Goal: Navigation & Orientation: Find specific page/section

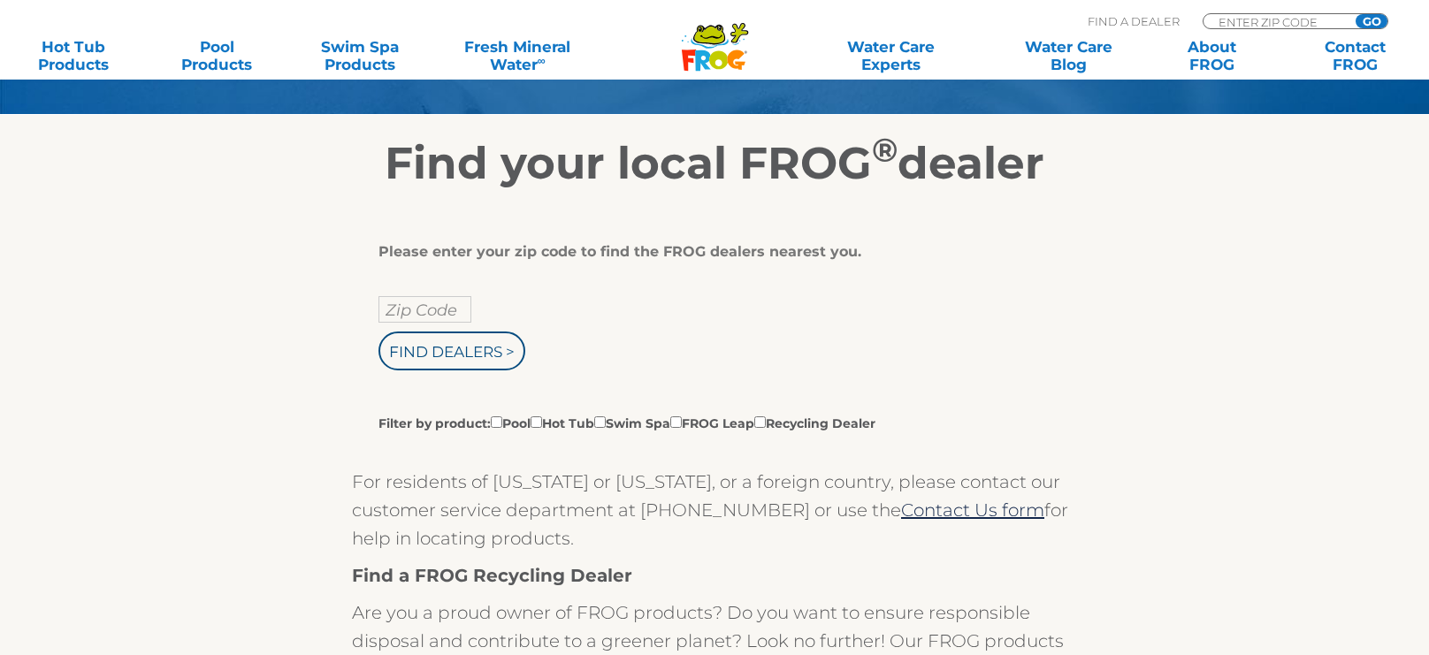
scroll to position [280, 0]
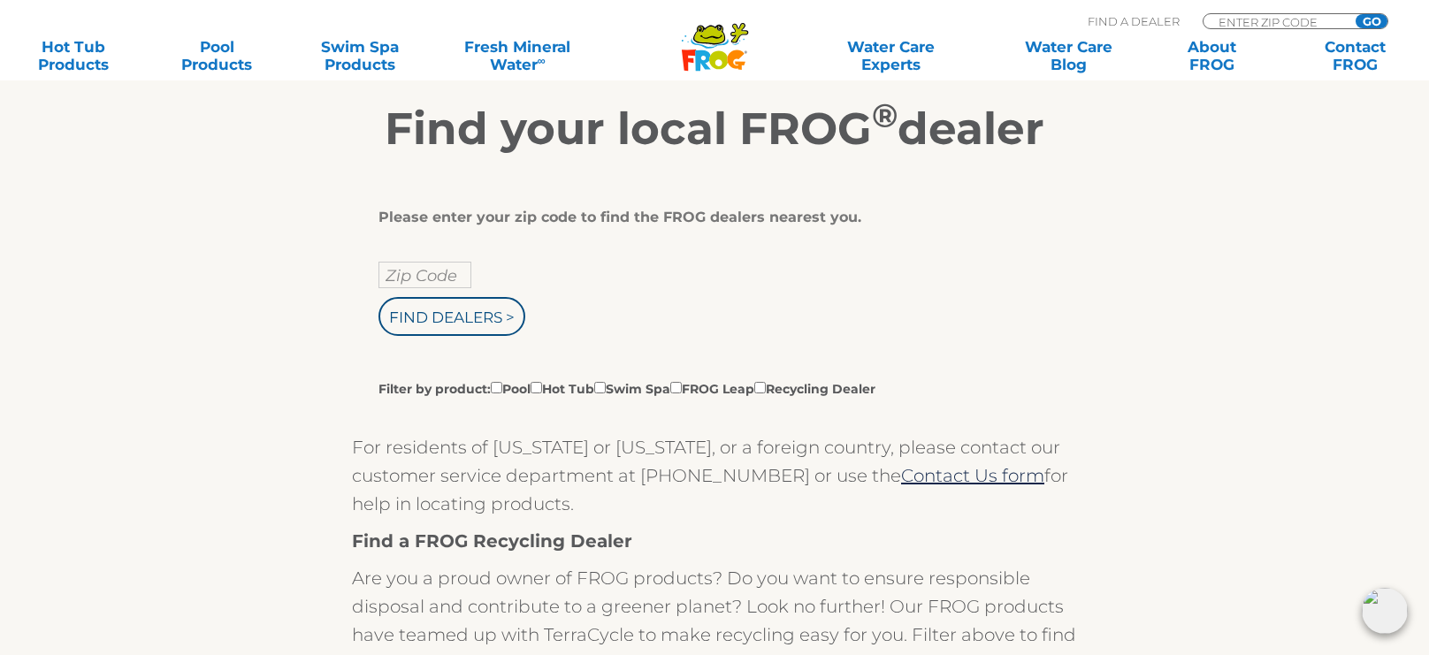
click at [433, 274] on input "Zip Code" at bounding box center [425, 275] width 93 height 27
type input "08012"
click at [468, 316] on input "Find Dealers >" at bounding box center [452, 316] width 147 height 39
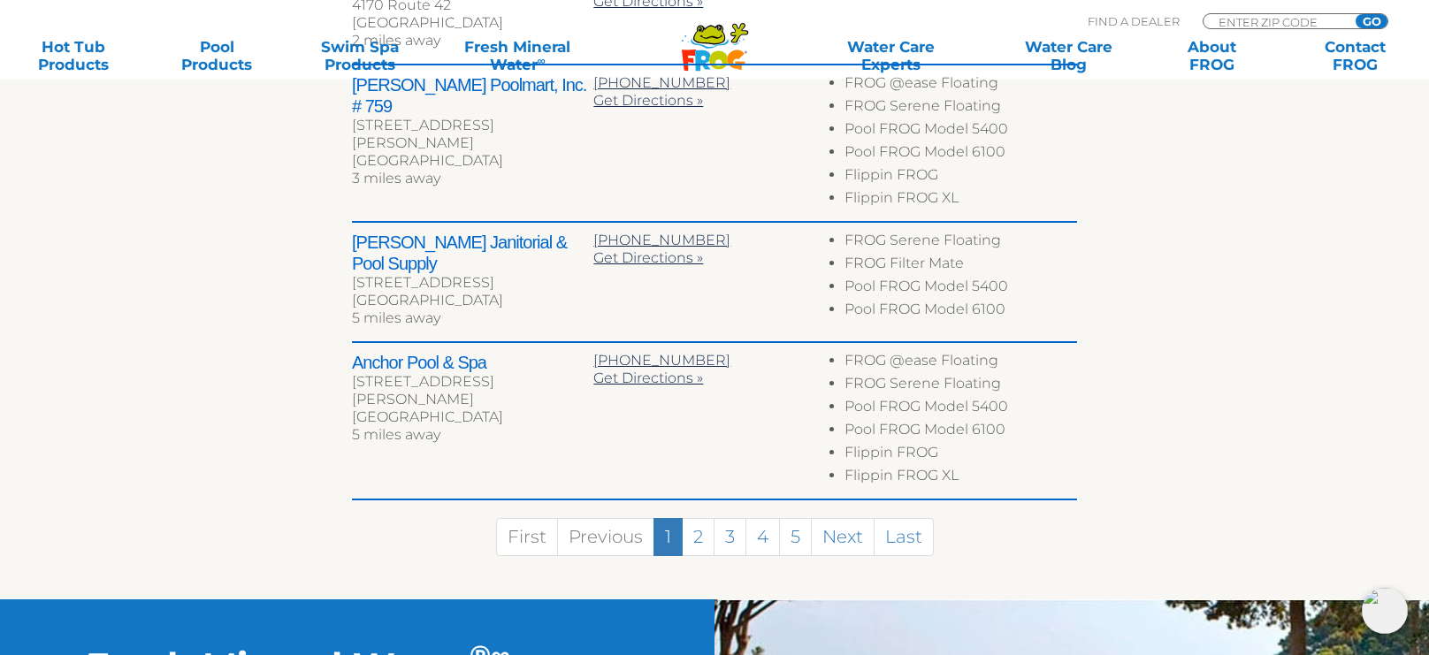
scroll to position [1015, 0]
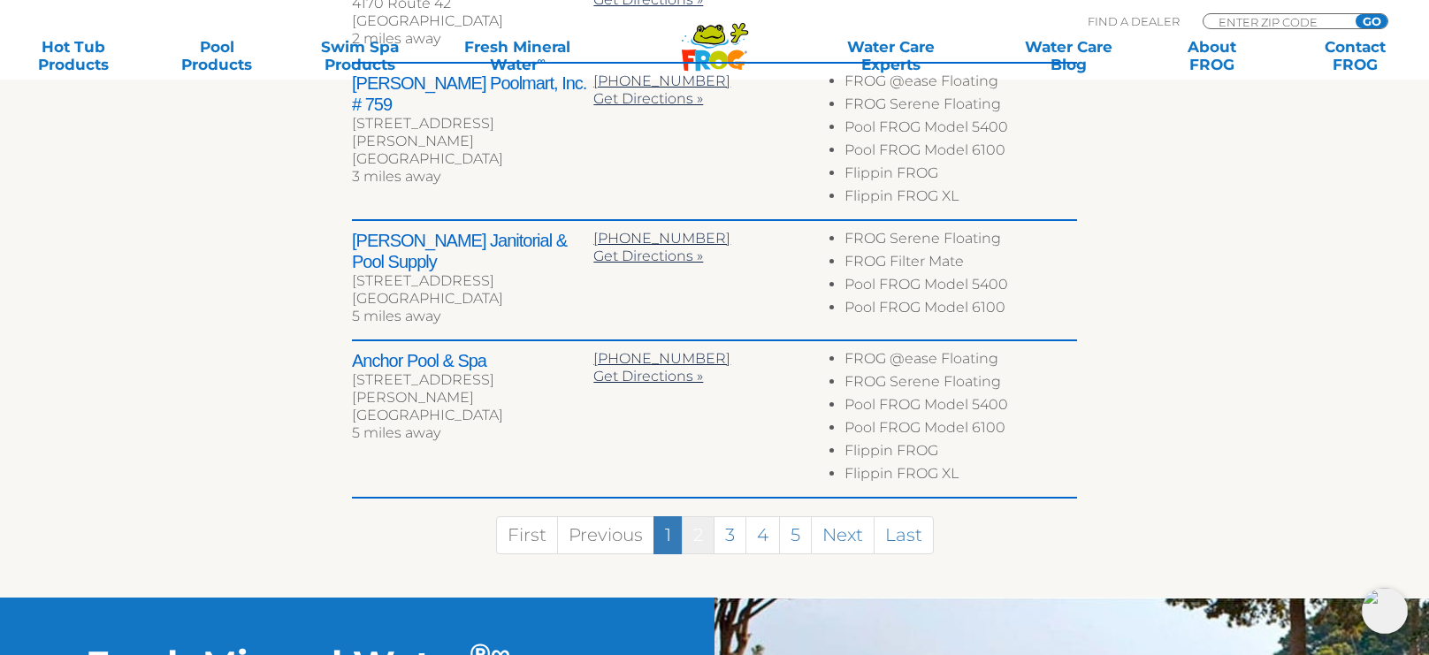
click at [697, 527] on link "2" at bounding box center [698, 536] width 33 height 38
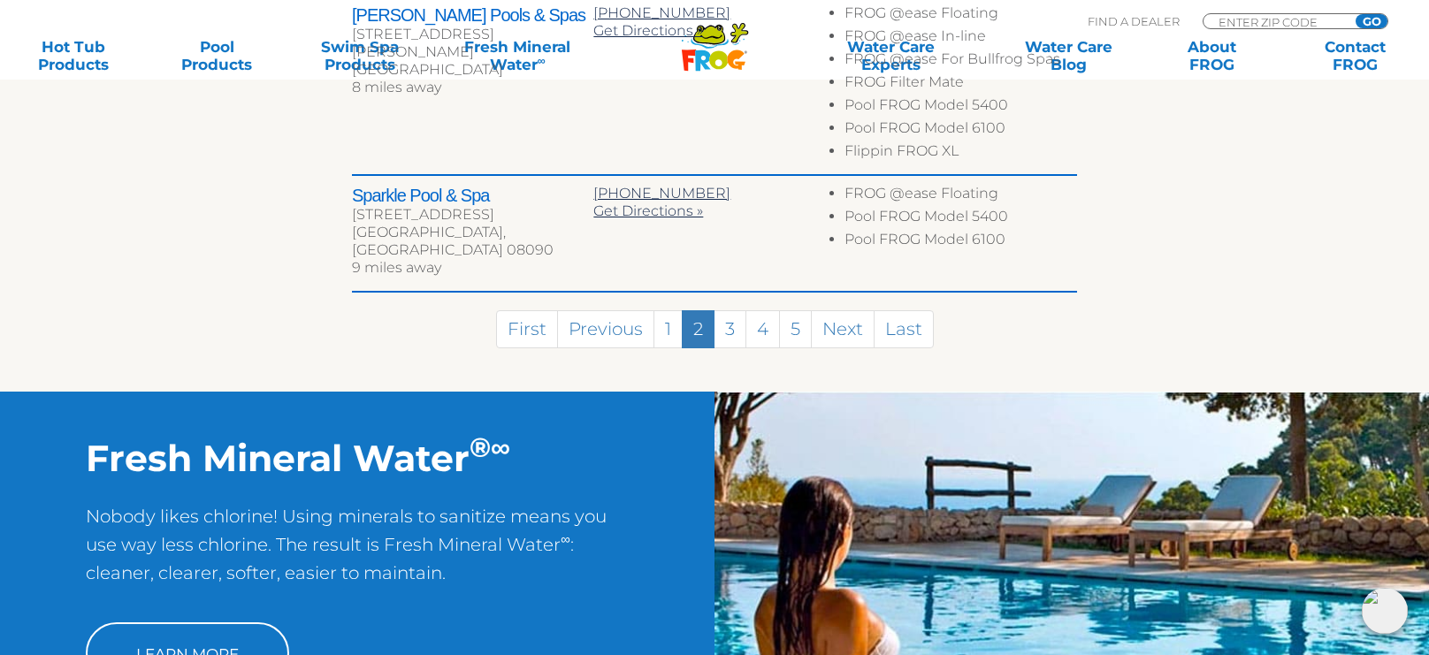
scroll to position [1374, 0]
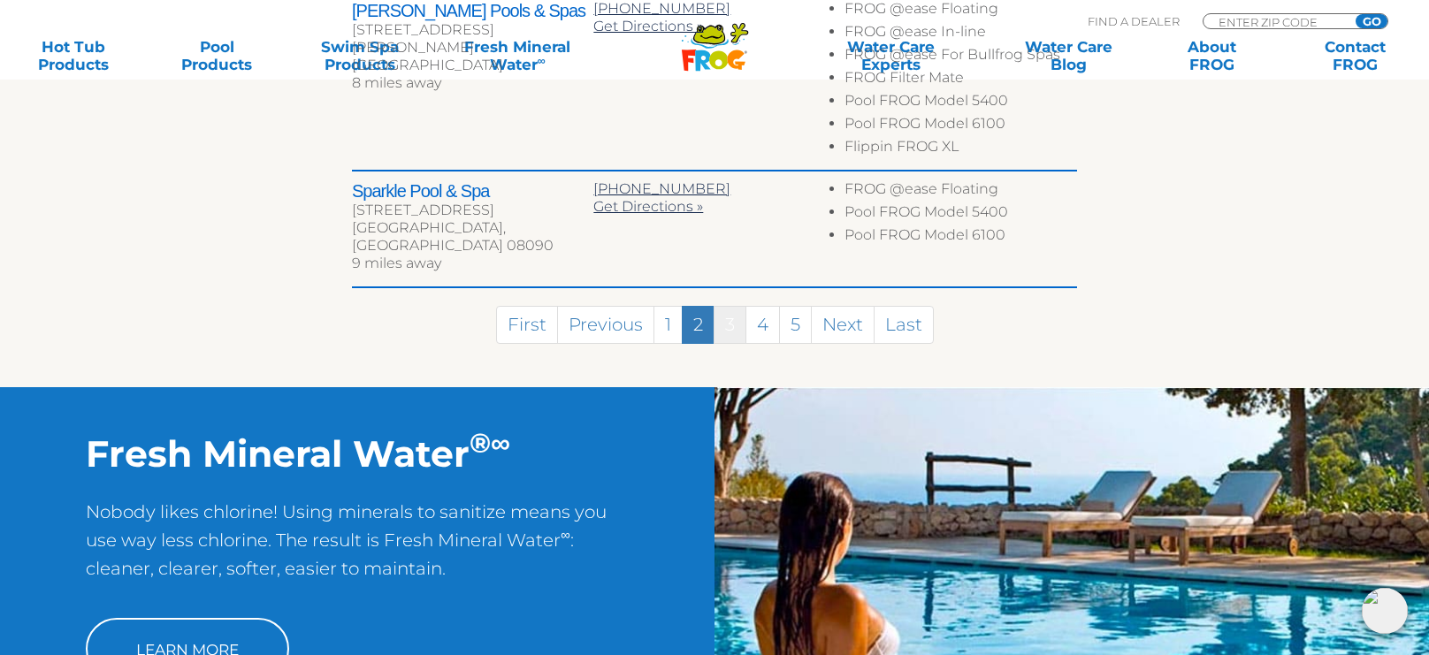
click at [728, 306] on link "3" at bounding box center [730, 325] width 33 height 38
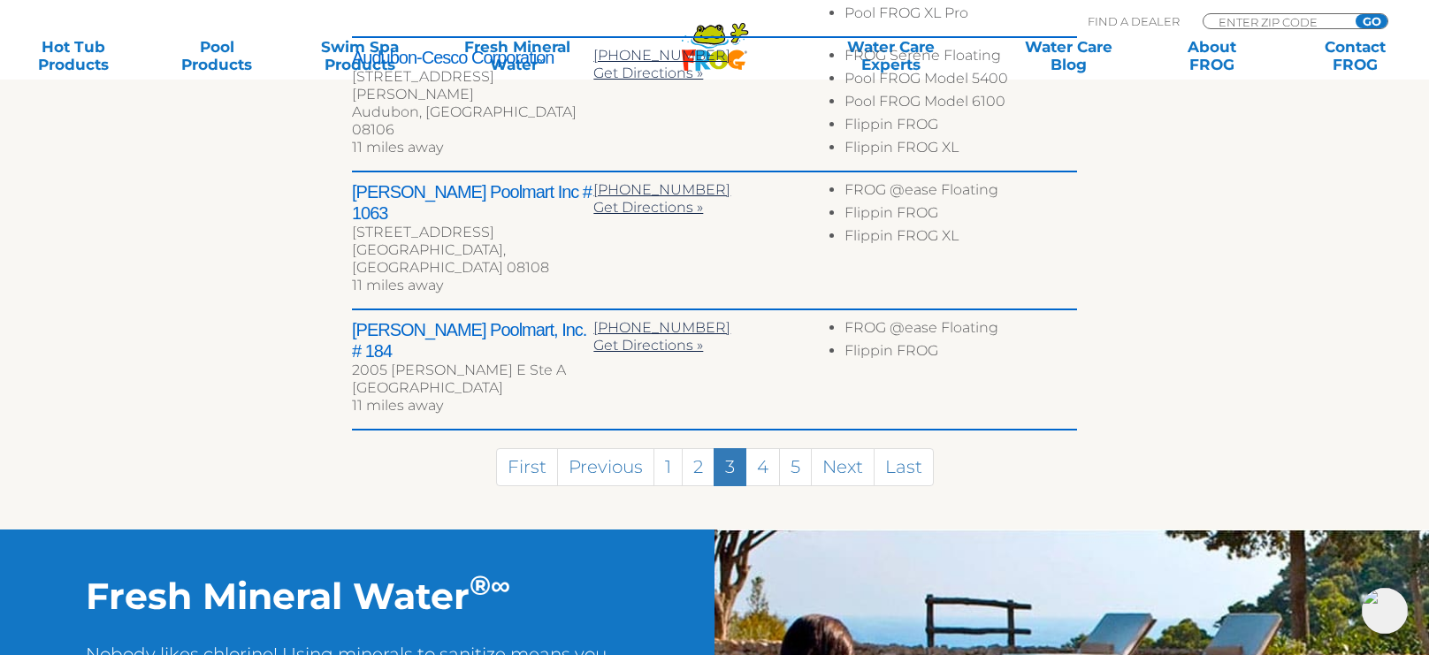
scroll to position [1199, 0]
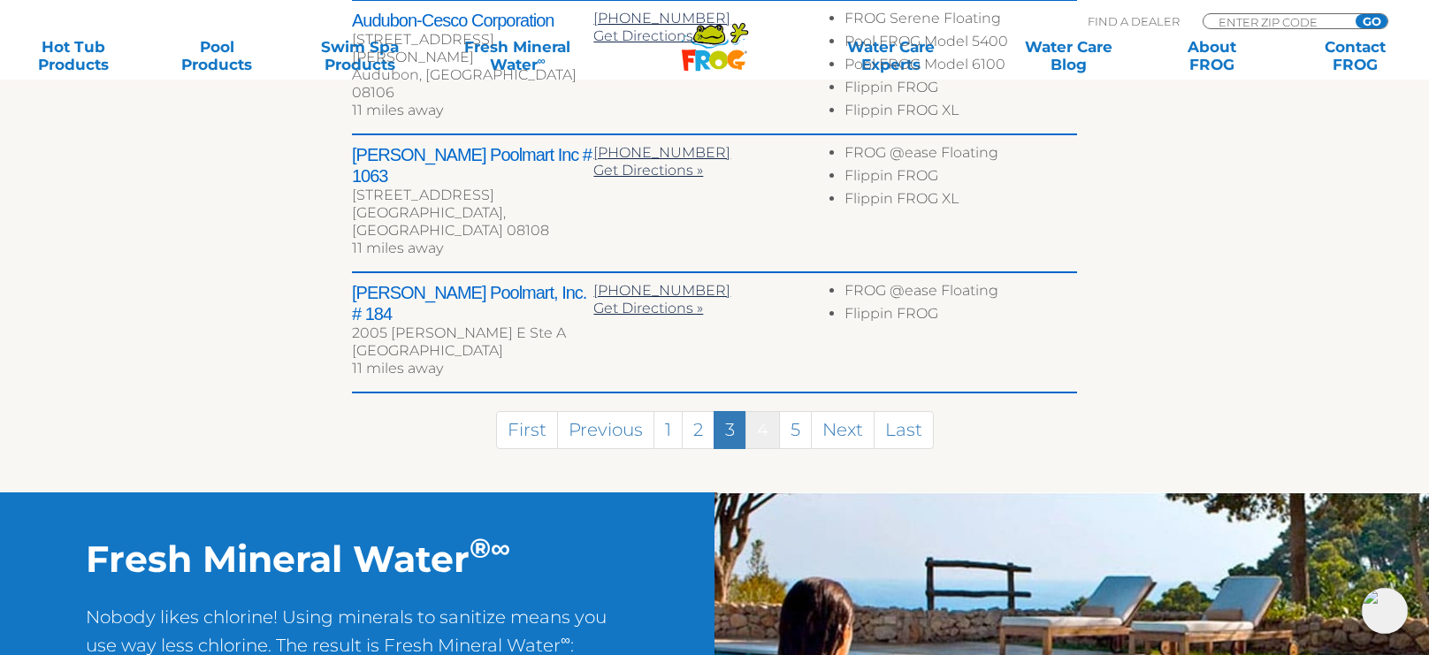
click at [763, 411] on link "4" at bounding box center [763, 430] width 34 height 38
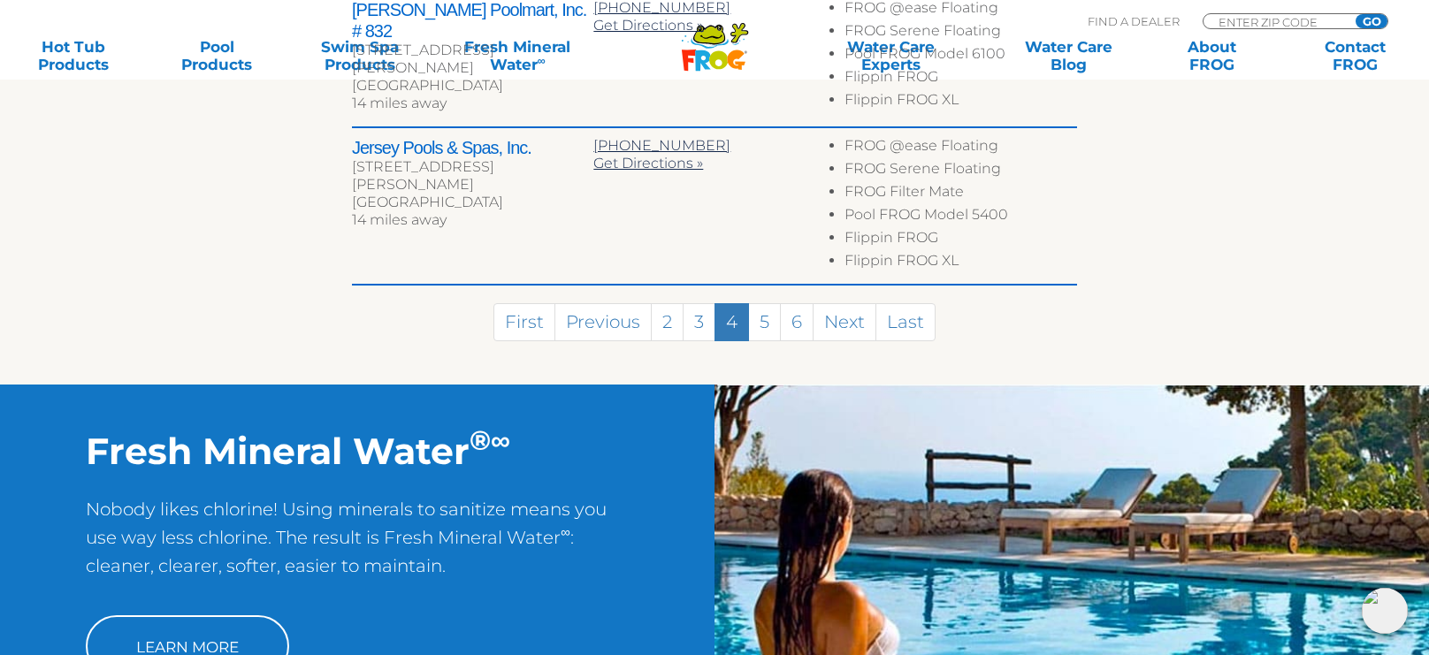
scroll to position [1363, 0]
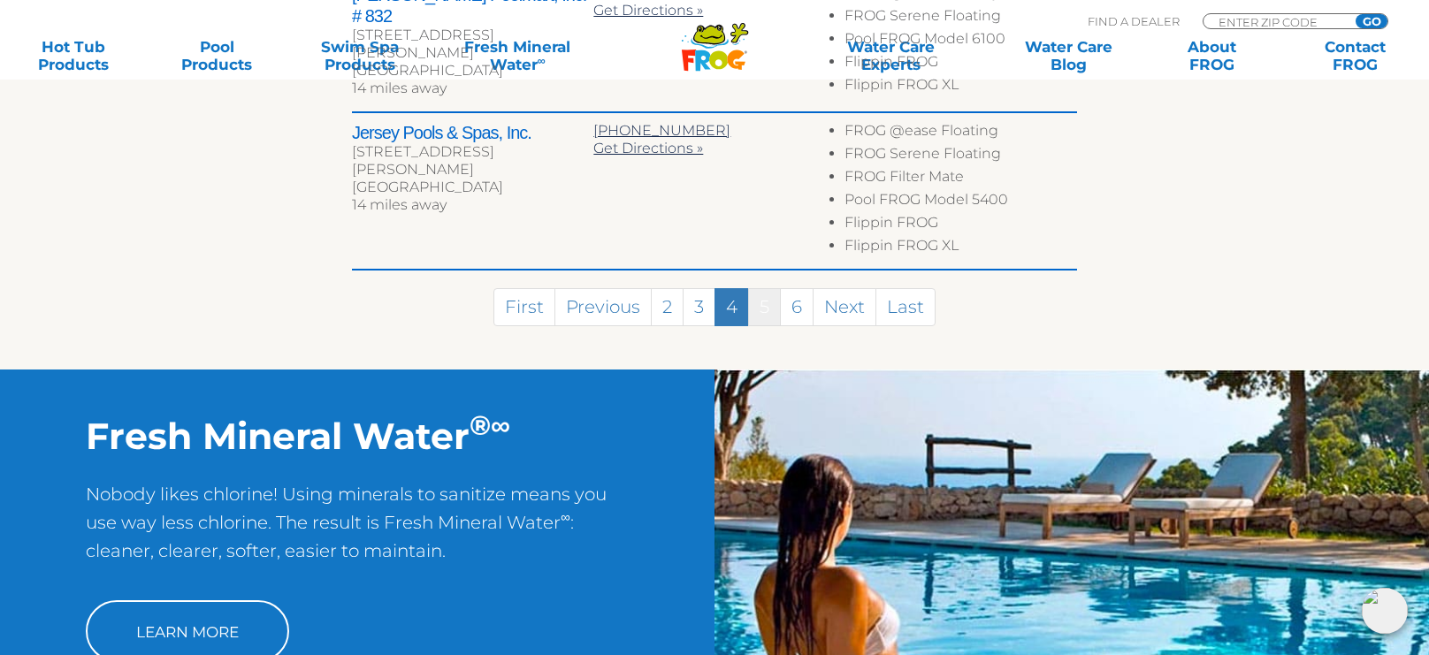
click at [765, 288] on link "5" at bounding box center [764, 307] width 33 height 38
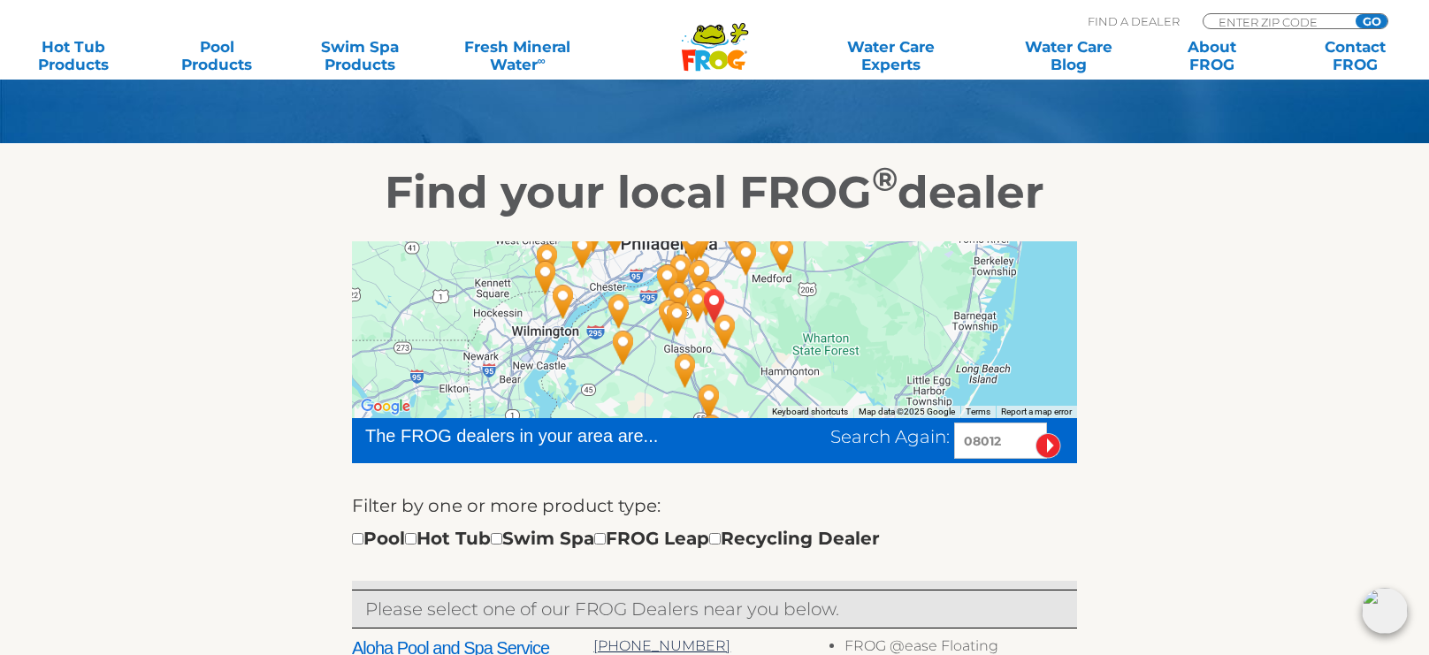
scroll to position [244, 0]
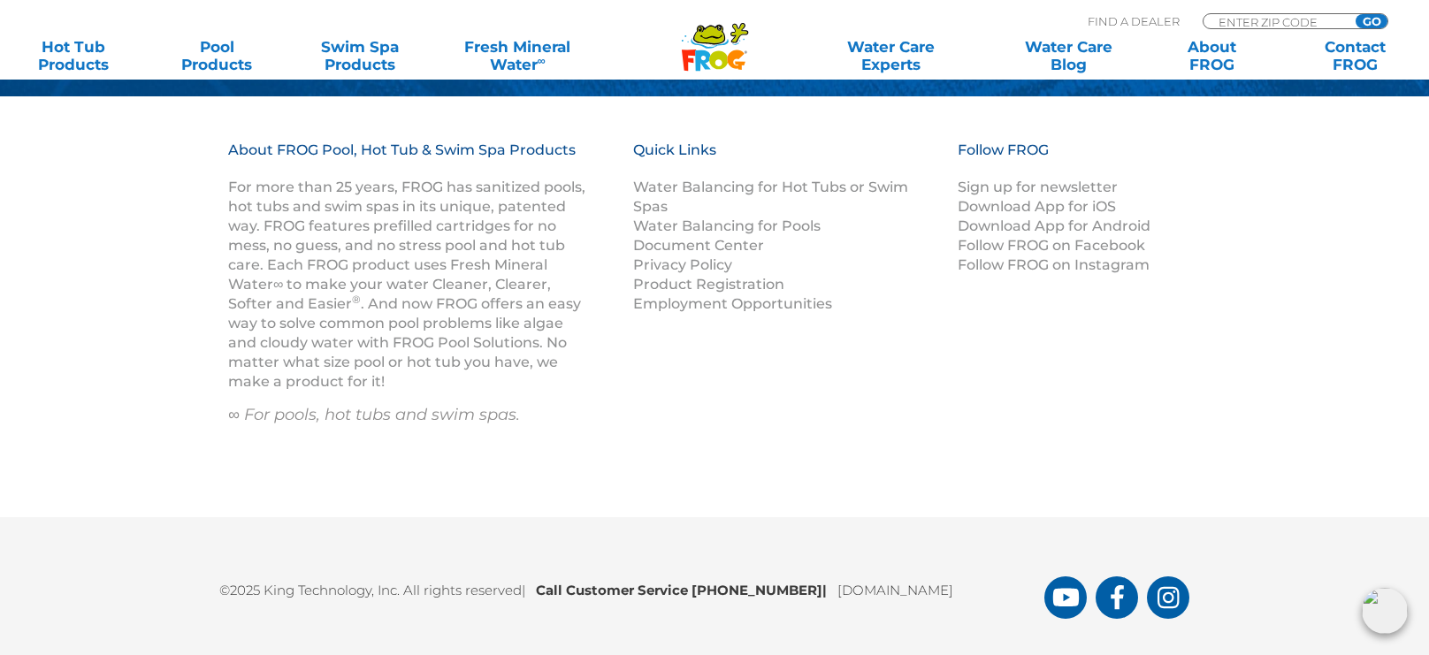
scroll to position [2099, 0]
